Goal: Book appointment/travel/reservation

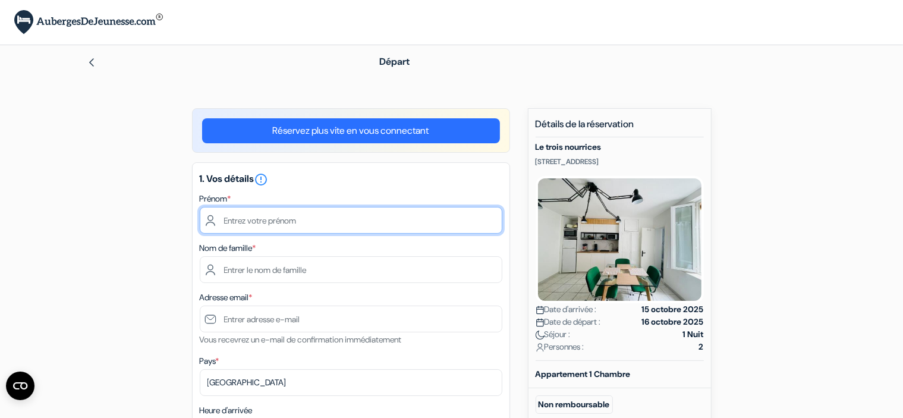
click at [336, 231] on input "text" at bounding box center [351, 220] width 303 height 27
type input "[PERSON_NAME]"
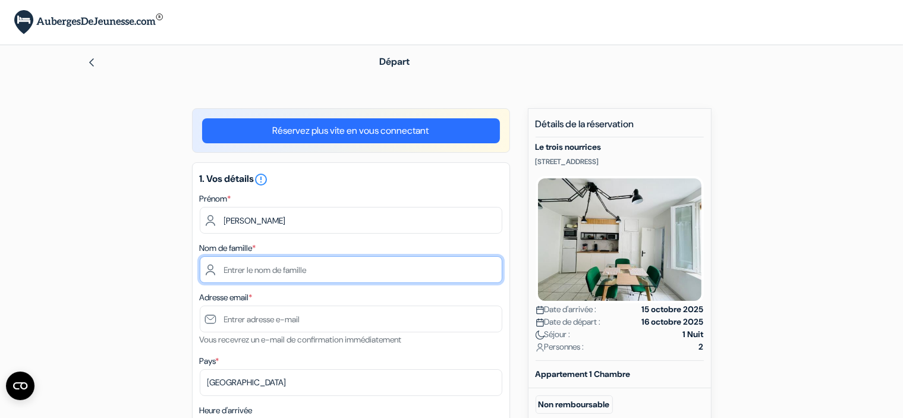
type input "Peczenik"
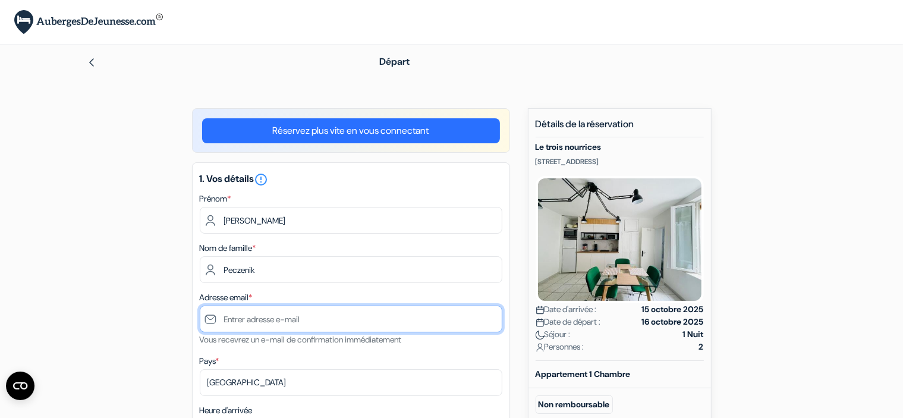
type input "[PERSON_NAME][EMAIL_ADDRESS][DOMAIN_NAME]"
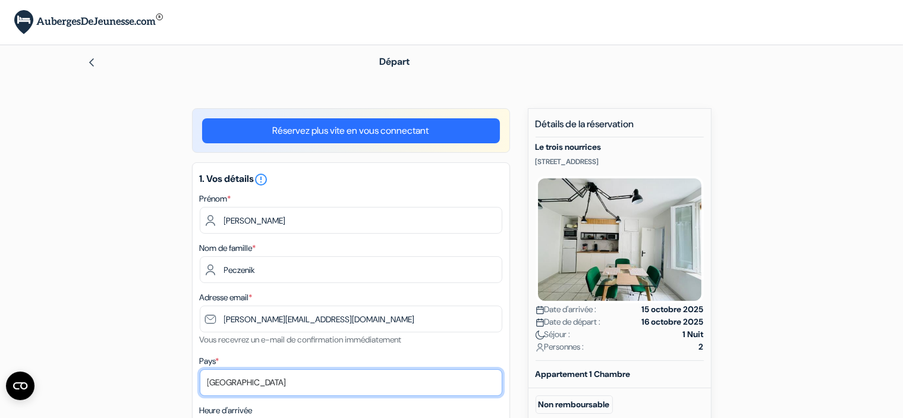
select select "be"
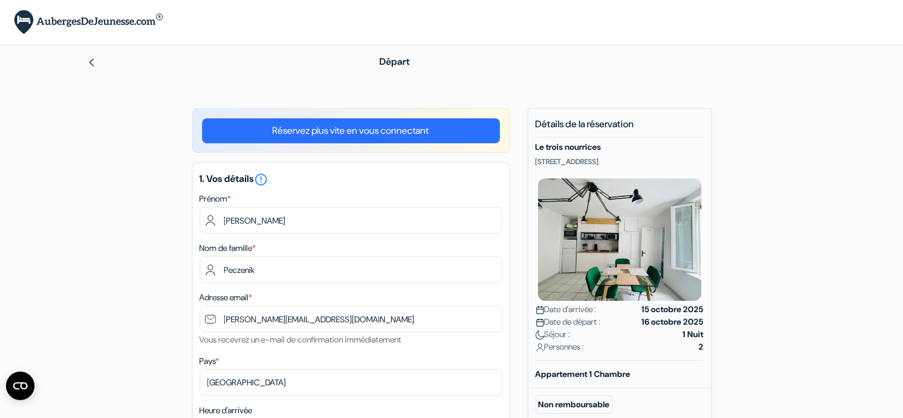
type input "0472712121"
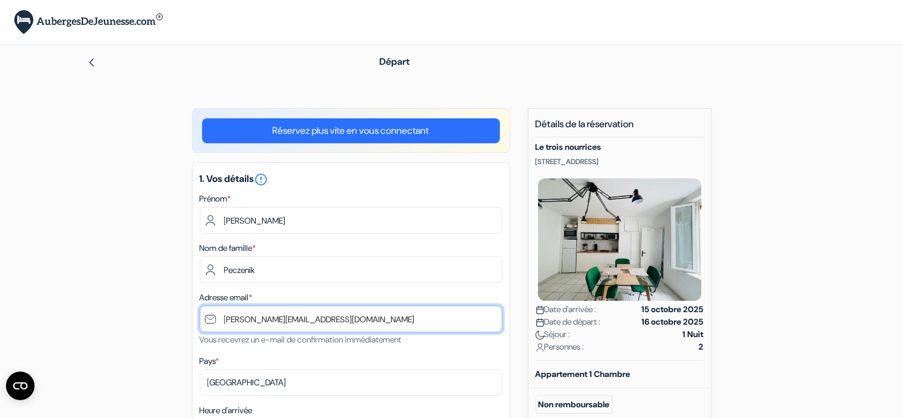
drag, startPoint x: 328, startPoint y: 325, endPoint x: 207, endPoint y: 322, distance: 120.7
click at [207, 322] on input "[PERSON_NAME][EMAIL_ADDRESS][DOMAIN_NAME]" at bounding box center [351, 319] width 303 height 27
type input "[EMAIL_ADDRESS][DOMAIN_NAME]"
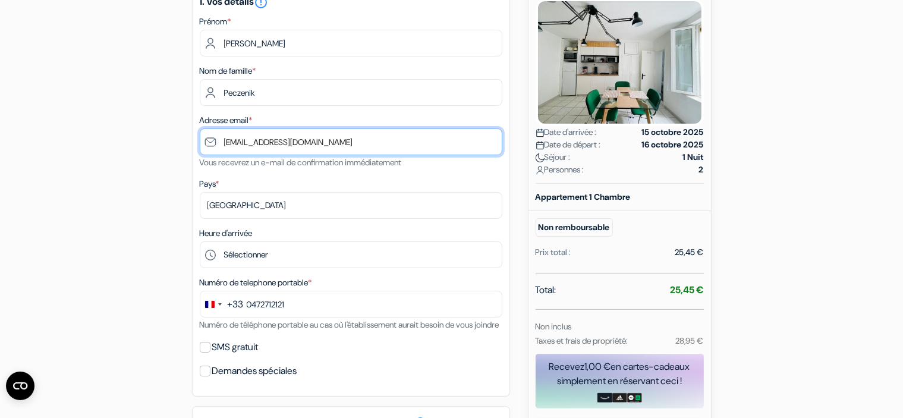
scroll to position [197, 0]
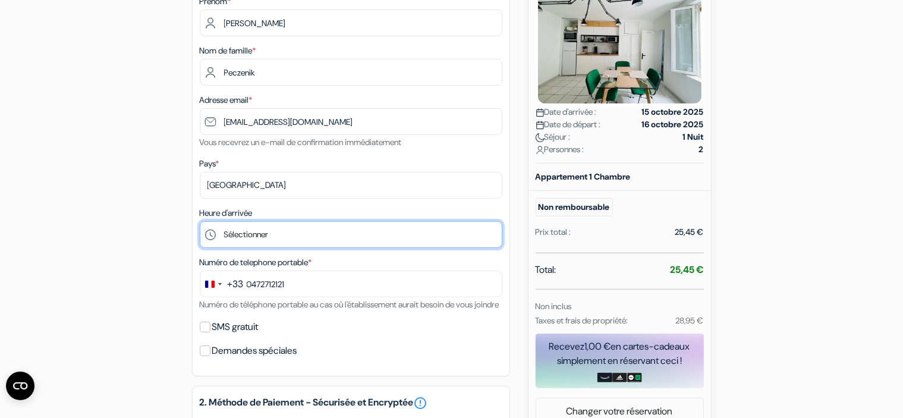
click at [291, 245] on select "Sélectionner 15:00 16:00 17:00 18:00 19:00 20:00 21:00" at bounding box center [351, 234] width 303 height 27
select select "21"
click at [200, 221] on select "Sélectionner 15:00 16:00 17:00 18:00 19:00 20:00 21:00" at bounding box center [351, 234] width 303 height 27
click at [246, 234] on select "Sélectionner 15:00 16:00 17:00 18:00 19:00 20:00 21:00" at bounding box center [351, 234] width 303 height 27
click at [200, 221] on select "Sélectionner 15:00 16:00 17:00 18:00 19:00 20:00 21:00" at bounding box center [351, 234] width 303 height 27
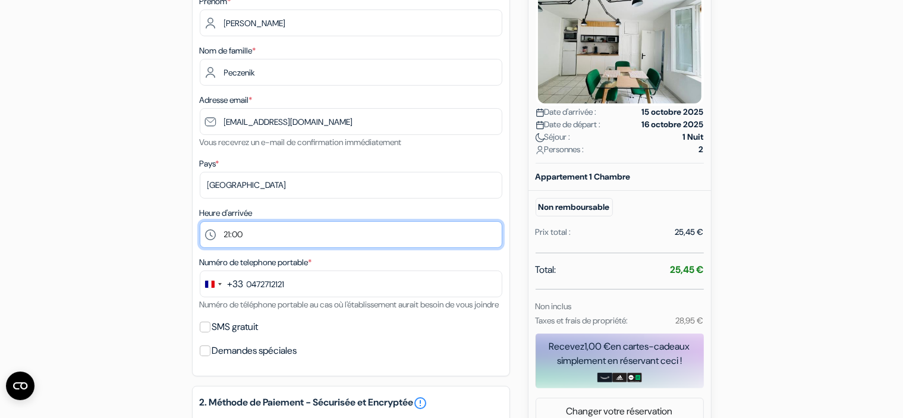
click at [248, 236] on select "Sélectionner 15:00 16:00 17:00 18:00 19:00 20:00 21:00" at bounding box center [351, 234] width 303 height 27
click at [200, 221] on select "Sélectionner 15:00 16:00 17:00 18:00 19:00 20:00 21:00" at bounding box center [351, 234] width 303 height 27
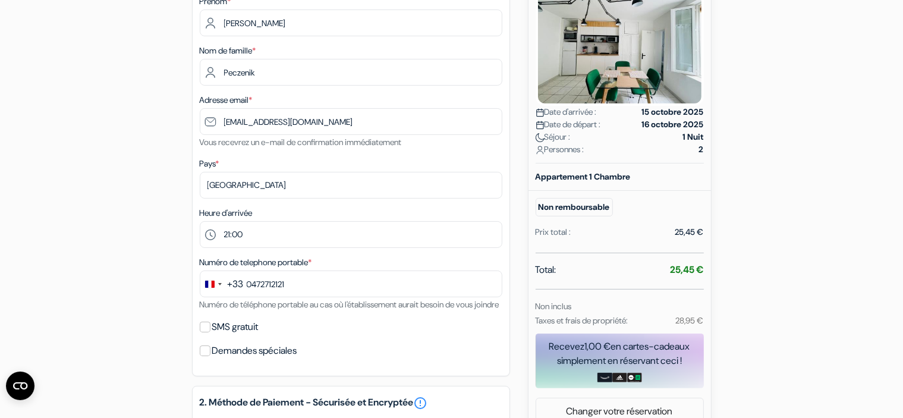
click at [126, 257] on div "add_box Le trois nourrices [STREET_ADDRESS] Détails de l'établissement X Le tro…" at bounding box center [451, 341] width 785 height 861
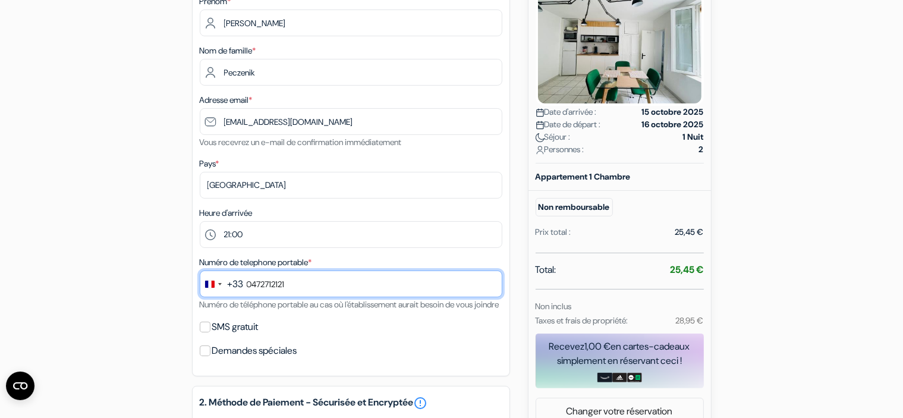
click at [268, 281] on input "0472712121" at bounding box center [351, 283] width 303 height 27
click at [244, 285] on input "0472712121" at bounding box center [351, 283] width 303 height 27
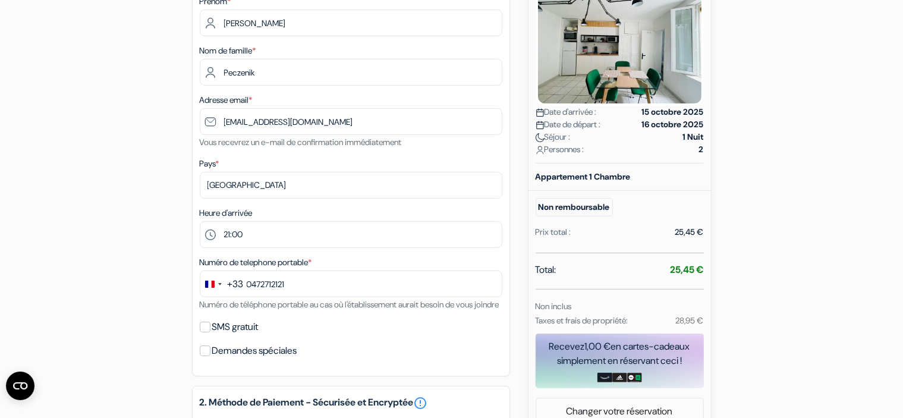
click at [228, 286] on div "+33" at bounding box center [236, 284] width 16 height 14
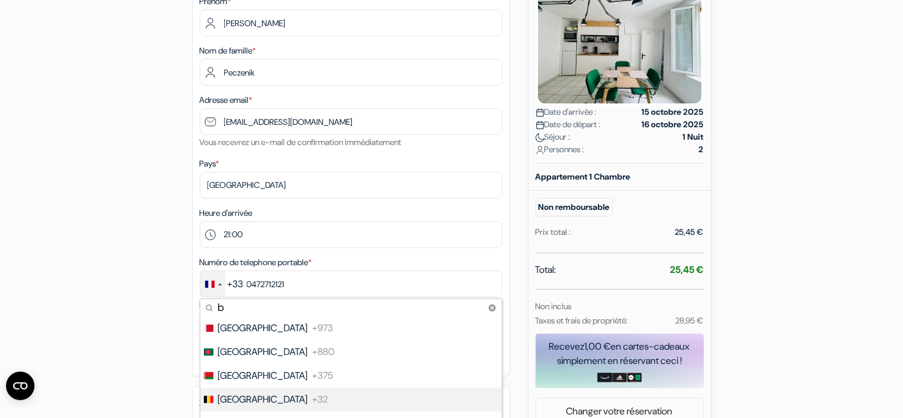
type input "b"
click at [235, 394] on span "[GEOGRAPHIC_DATA]" at bounding box center [263, 399] width 90 height 14
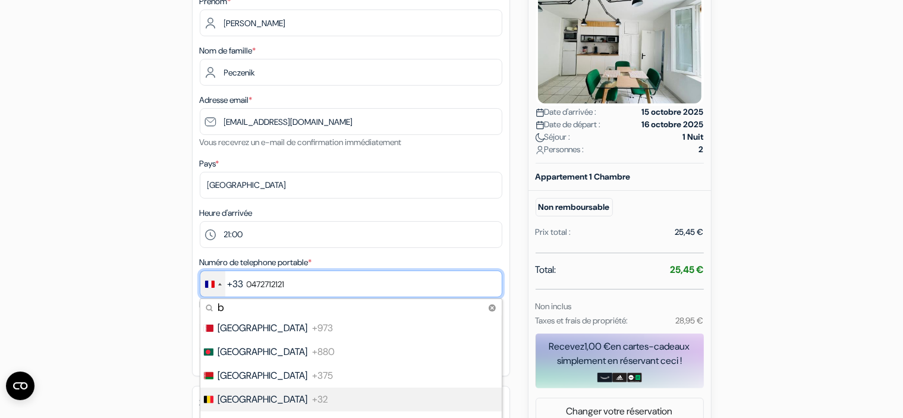
type input "472 71 21 21"
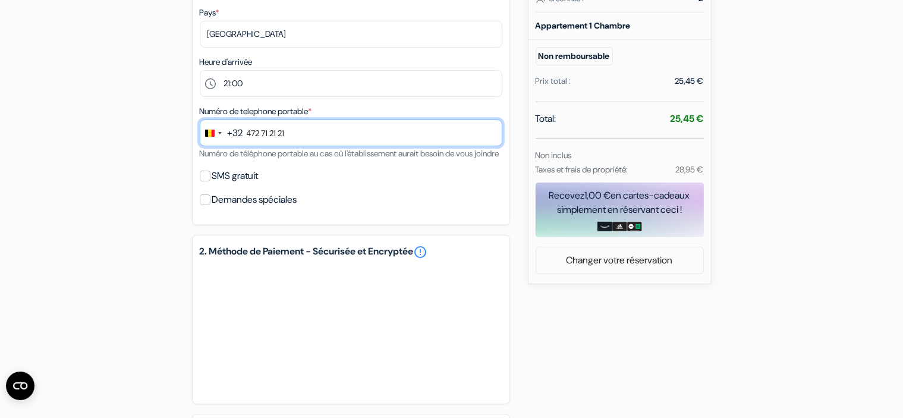
scroll to position [356, 0]
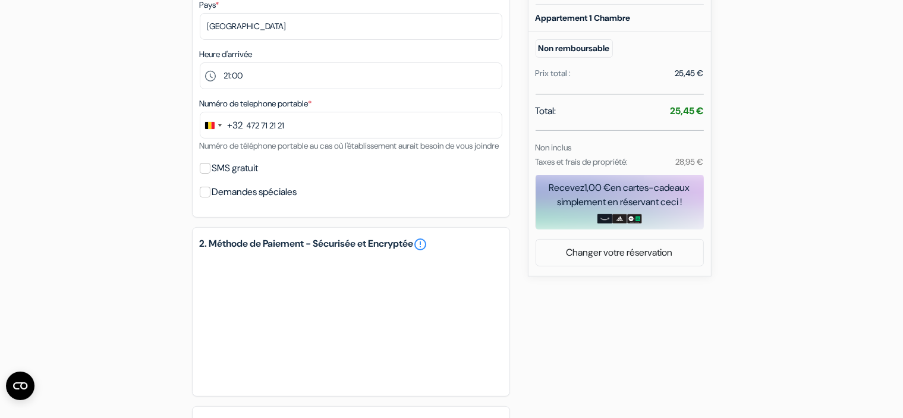
click at [104, 216] on div "add_box Le trois nourrices [STREET_ADDRESS] Détails de l'établissement X Le tro…" at bounding box center [451, 160] width 785 height 817
click at [143, 366] on div "add_box Le trois nourrices [STREET_ADDRESS] Détails de l'établissement X Le tro…" at bounding box center [451, 160] width 785 height 817
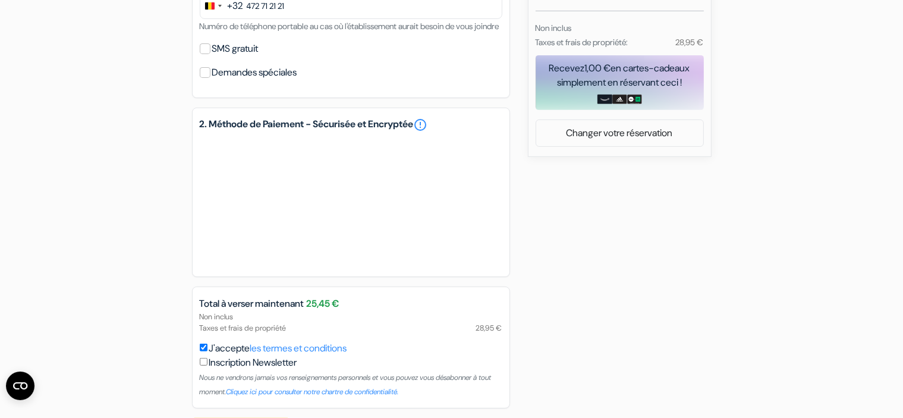
scroll to position [534, 0]
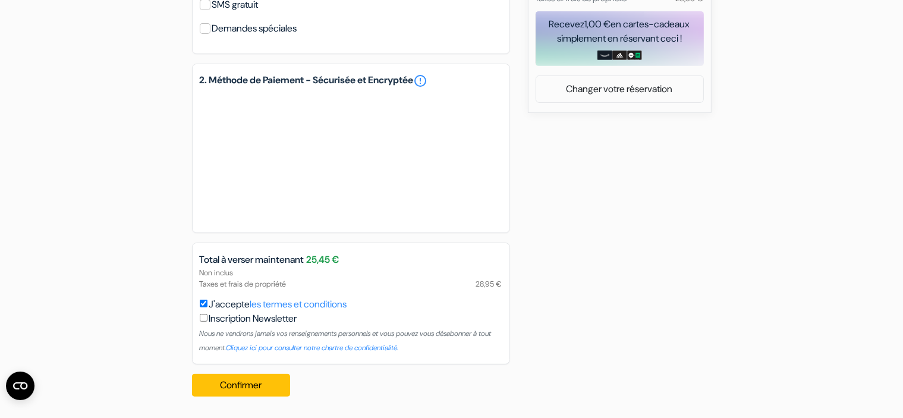
click at [202, 302] on input "J'accepte les termes et conditions" at bounding box center [204, 304] width 8 height 8
checkbox input "false"
